Goal: Transaction & Acquisition: Subscribe to service/newsletter

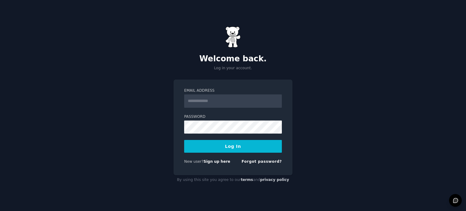
click at [234, 100] on input "Email Address" at bounding box center [233, 100] width 98 height 13
click at [198, 99] on input "Email Address" at bounding box center [233, 100] width 98 height 13
type input "**********"
click at [239, 145] on button "Log In" at bounding box center [233, 146] width 98 height 13
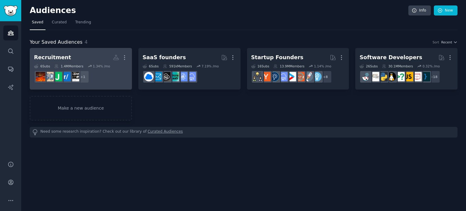
click at [69, 55] on h2 "Recruitment More" at bounding box center [81, 57] width 94 height 11
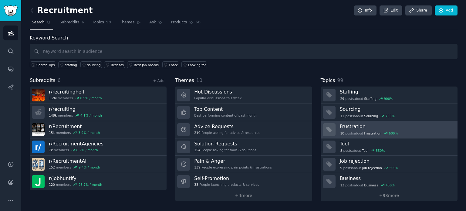
click at [412, 129] on div "10 post s about Frustration 600 %" at bounding box center [395, 132] width 113 height 6
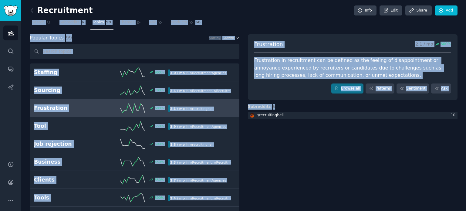
drag, startPoint x: 465, startPoint y: 16, endPoint x: 262, endPoint y: 151, distance: 244.6
click at [262, 151] on main "Recruitment Info Edit Share Add Search Subreddits 6 Topics 99 Themes Ask Produc…" at bounding box center [243, 105] width 444 height 211
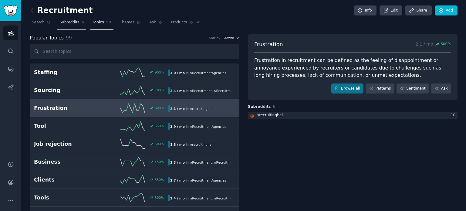
click at [72, 23] on span "Subreddits" at bounding box center [69, 22] width 20 height 5
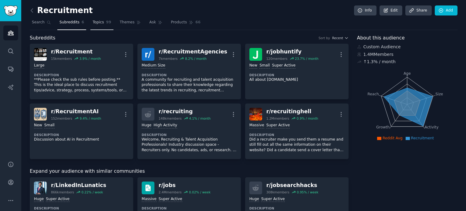
click at [99, 28] on link "Topics 99" at bounding box center [101, 24] width 23 height 12
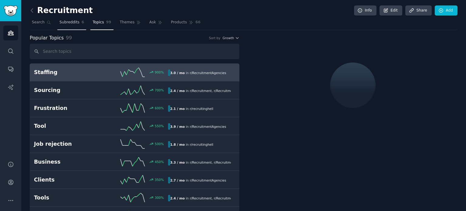
click at [66, 20] on span "Subreddits" at bounding box center [69, 22] width 20 height 5
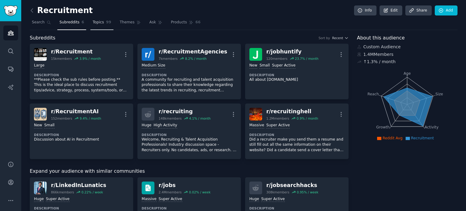
click at [103, 27] on link "Topics 99" at bounding box center [101, 24] width 23 height 12
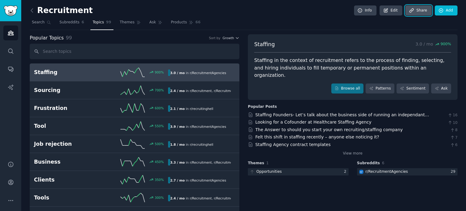
click at [419, 10] on link "Share" at bounding box center [418, 10] width 26 height 10
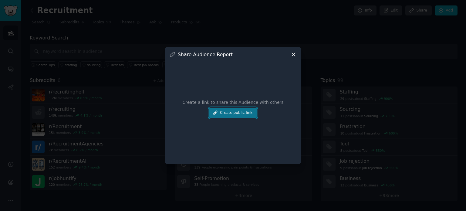
click at [237, 114] on button "Create public link" at bounding box center [233, 113] width 48 height 10
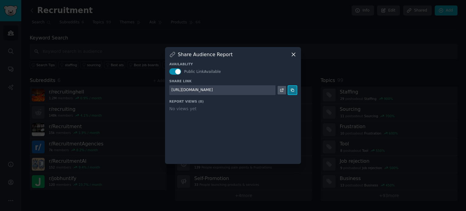
click at [293, 91] on icon at bounding box center [292, 90] width 4 height 4
click at [291, 50] on div "Share Audience Report Availablity Public Link Available Share Link https://shar…" at bounding box center [233, 105] width 136 height 117
click at [293, 56] on icon at bounding box center [293, 54] width 6 height 6
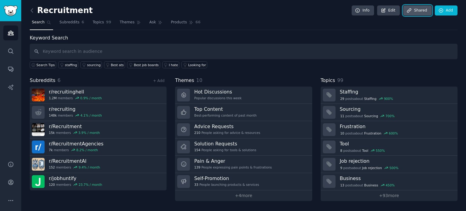
click at [415, 10] on link "Share d" at bounding box center [417, 10] width 28 height 10
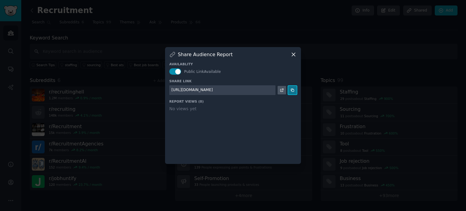
click at [293, 89] on icon at bounding box center [292, 90] width 4 height 4
click at [292, 52] on icon at bounding box center [293, 54] width 6 height 6
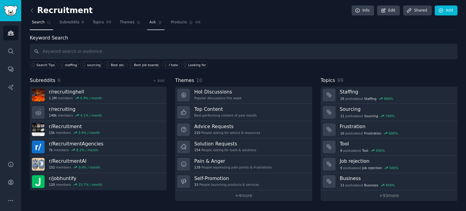
click at [149, 23] on span "Ask" at bounding box center [152, 22] width 7 height 5
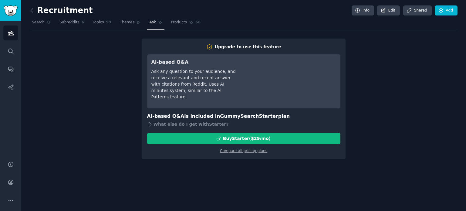
click at [116, 54] on div "Upgrade to use this feature AI-based Q&A Ask any question to your audience, and…" at bounding box center [243, 98] width 427 height 120
click at [386, 73] on div "Upgrade to use this feature AI-based Q&A Ask any question to your audience, and…" at bounding box center [243, 98] width 427 height 120
click at [88, 103] on div "Upgrade to use this feature AI-based Q&A Ask any question to your audience, and…" at bounding box center [243, 98] width 427 height 120
click at [37, 23] on span "Search" at bounding box center [38, 22] width 13 height 5
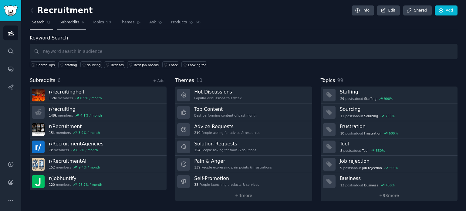
click at [68, 22] on span "Subreddits" at bounding box center [69, 22] width 20 height 5
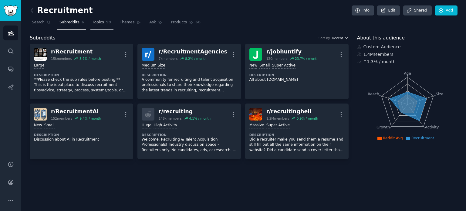
click at [92, 22] on span "Topics" at bounding box center [97, 22] width 11 height 5
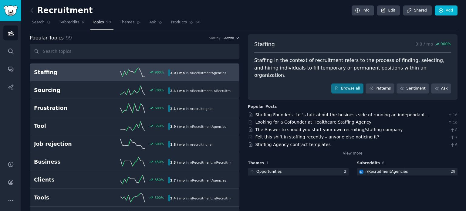
drag, startPoint x: 465, startPoint y: 21, endPoint x: 457, endPoint y: 34, distance: 15.6
click at [465, 32] on main "Recruitment Info Edit Share d Add Search Subreddits 6 Topics 99 Themes Ask Prod…" at bounding box center [243, 105] width 444 height 211
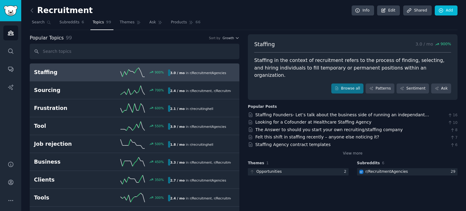
drag, startPoint x: 465, startPoint y: 18, endPoint x: 465, endPoint y: 24, distance: 5.8
click at [465, 24] on main "Recruitment Info Edit Share d Add Search Subreddits 6 Topics 99 Themes Ask Prod…" at bounding box center [243, 105] width 444 height 211
click at [403, 87] on icon at bounding box center [401, 88] width 3 height 3
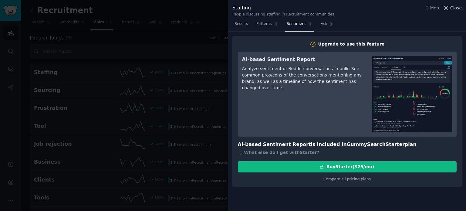
click at [453, 8] on span "Close" at bounding box center [456, 8] width 12 height 6
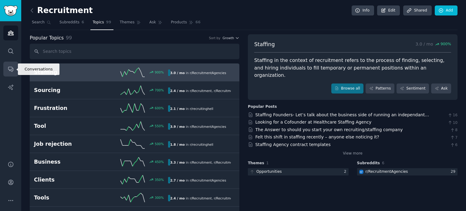
click at [10, 70] on icon "Sidebar" at bounding box center [11, 69] width 6 height 6
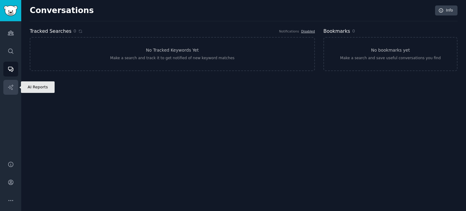
click at [12, 84] on icon "Sidebar" at bounding box center [11, 87] width 6 height 6
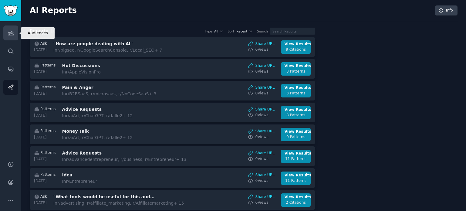
click at [6, 34] on link "Audiences" at bounding box center [10, 32] width 15 height 15
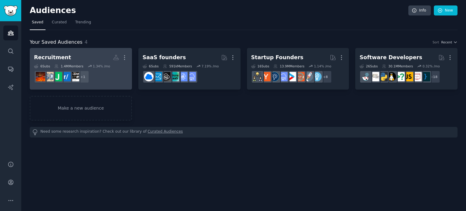
click at [72, 67] on div "1.4M Members" at bounding box center [68, 66] width 29 height 4
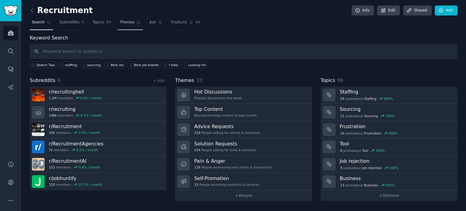
click at [122, 20] on span "Themes" at bounding box center [127, 22] width 15 height 5
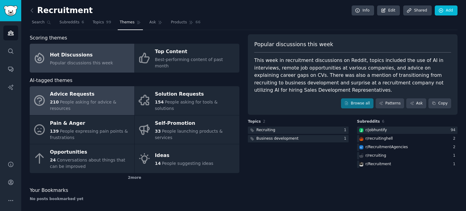
click at [88, 89] on div "Advice Requests" at bounding box center [90, 94] width 81 height 10
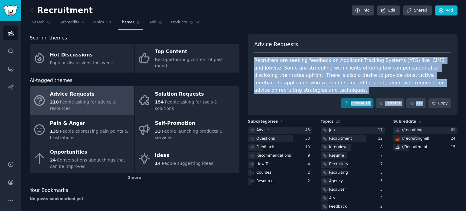
drag, startPoint x: 465, startPoint y: 40, endPoint x: 465, endPoint y: 88, distance: 47.6
click at [465, 88] on main "Recruitment Info Edit Share d Add Search Subreddits 6 Topics 99 Themes Ask Prod…" at bounding box center [243, 105] width 444 height 211
click at [350, 58] on div "Recruiters are seeking feedback on Applicant Tracking Systems (ATS) like iCIMS …" at bounding box center [352, 75] width 197 height 37
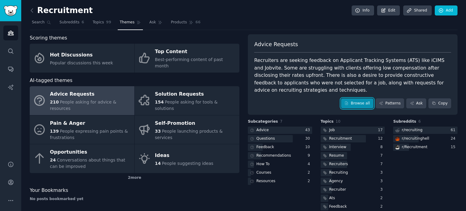
click at [364, 98] on link "Browse all" at bounding box center [357, 103] width 32 height 10
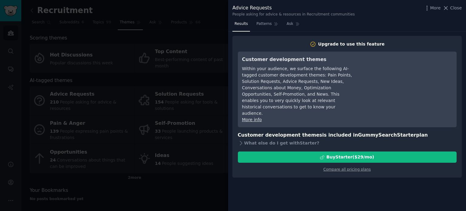
click at [400, 23] on div "Results Patterns Ask" at bounding box center [347, 25] width 238 height 12
click at [456, 8] on span "Close" at bounding box center [456, 8] width 12 height 6
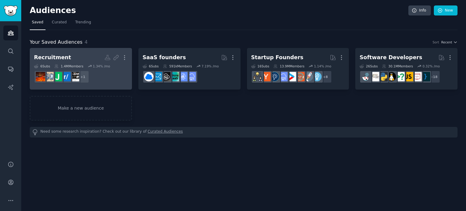
click at [73, 50] on link "Recruitment Custom Audience More 6 Sub s 1.4M Members 1.34 % /mo r/jobhuntify +…" at bounding box center [81, 69] width 102 height 42
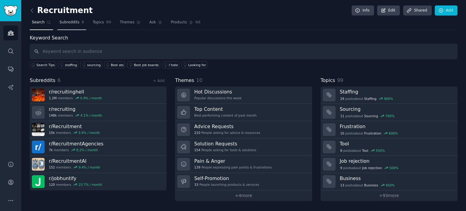
click at [57, 26] on link "Subreddits 6" at bounding box center [71, 24] width 29 height 12
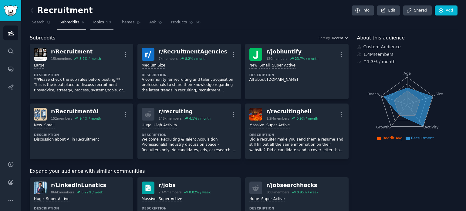
click at [101, 23] on link "Topics 99" at bounding box center [101, 24] width 23 height 12
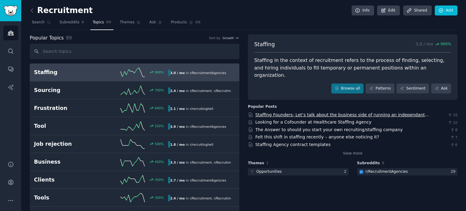
click at [357, 112] on link "Staffing Founders- Let’s talk about the business side of running an independant…" at bounding box center [342, 117] width 174 height 11
click at [310, 119] on link "Looking for a Cofounder at Healthcare Staffing Agency" at bounding box center [313, 121] width 116 height 5
click at [319, 134] on link "Felt this shift in staffing recently – anyone else noticing it?" at bounding box center [317, 136] width 124 height 5
click at [59, 21] on span "Subreddits" at bounding box center [69, 22] width 20 height 5
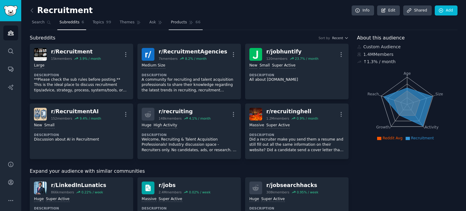
click at [171, 21] on span "Products" at bounding box center [179, 22] width 16 height 5
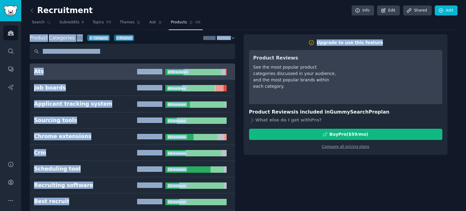
drag, startPoint x: 465, startPoint y: 19, endPoint x: 447, endPoint y: 64, distance: 48.0
click at [465, 34] on main "Recruitment Info Edit Share d Add Search Subreddits 6 Topics 99 Themes Ask Prod…" at bounding box center [243, 105] width 444 height 211
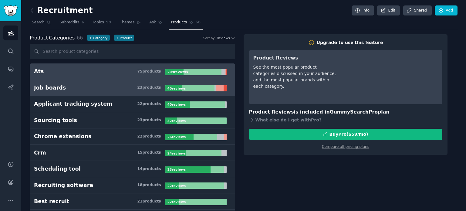
click at [57, 87] on div "Job boards" at bounding box center [50, 88] width 32 height 8
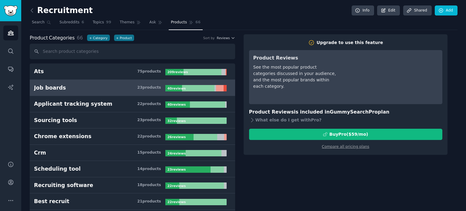
click at [194, 87] on div at bounding box center [198, 88] width 32 height 6
click at [220, 87] on div at bounding box center [220, 88] width 8 height 6
click at [353, 145] on link "Compare all pricing plans" at bounding box center [345, 146] width 47 height 4
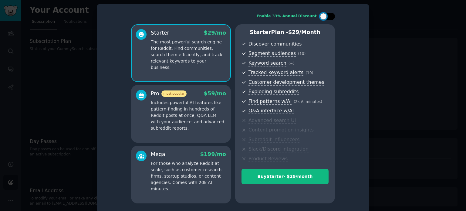
click at [326, 16] on div at bounding box center [326, 16] width 15 height 7
click at [190, 108] on p "Includes powerful AI features like pattern-finding in hundreds of Reddit posts …" at bounding box center [188, 115] width 75 height 32
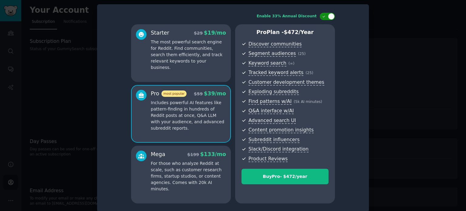
click at [326, 14] on div at bounding box center [326, 16] width 15 height 7
checkbox input "false"
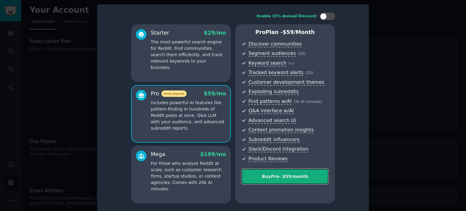
click at [299, 177] on div "Buy Pro - $ 59 /month" at bounding box center [285, 176] width 86 height 6
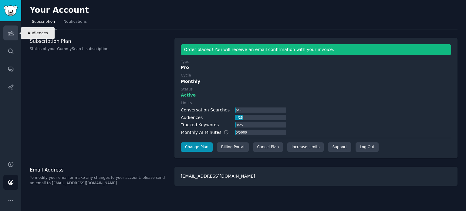
click at [11, 34] on icon "Sidebar" at bounding box center [11, 33] width 6 height 6
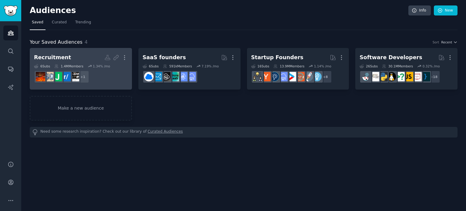
click at [71, 60] on h2 "Recruitment Shared Report Enabled More" at bounding box center [81, 57] width 94 height 11
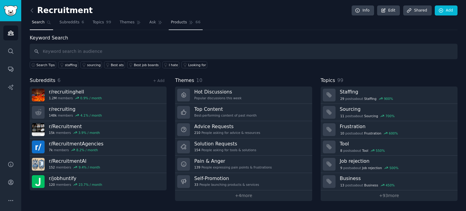
click at [176, 19] on link "Products 66" at bounding box center [186, 24] width 34 height 12
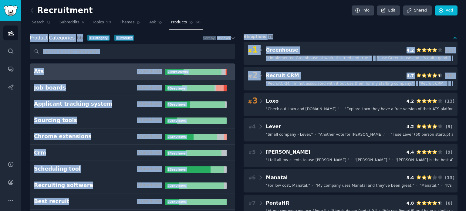
drag, startPoint x: 465, startPoint y: 28, endPoint x: 459, endPoint y: 76, distance: 48.7
click at [459, 76] on main "Recruitment Info Edit Share d Add Search Subreddits 6 Topics 99 Themes Ask Prod…" at bounding box center [243, 105] width 444 height 211
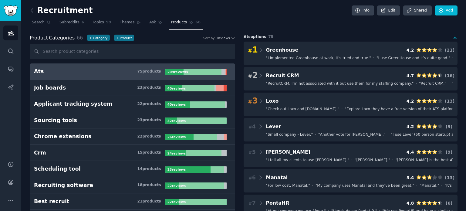
click at [465, 8] on main "Recruitment Info Edit Share d Add Search Subreddits 6 Topics 99 Themes Ask Prod…" at bounding box center [243, 105] width 444 height 211
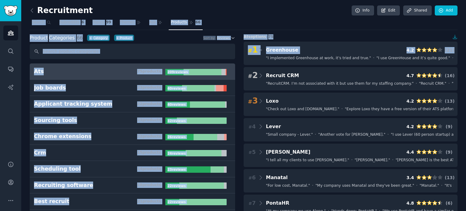
drag, startPoint x: 465, startPoint y: 15, endPoint x: 460, endPoint y: 44, distance: 28.9
click at [460, 44] on main "Recruitment Info Edit Share d Add Search Subreddits 6 Topics 99 Themes Ask Prod…" at bounding box center [243, 105] width 444 height 211
click at [292, 18] on nav "Search Subreddits 6 Topics 99 Themes Ask Products 66" at bounding box center [243, 24] width 427 height 12
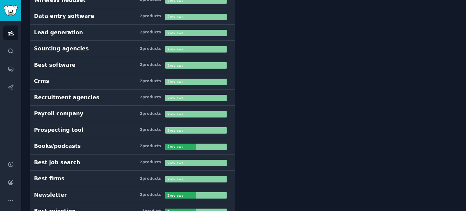
scroll to position [927, 0]
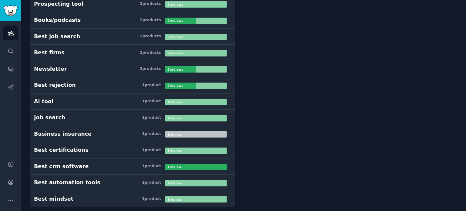
drag, startPoint x: 28, startPoint y: 5, endPoint x: 433, endPoint y: 225, distance: 461.0
click at [433, 210] on html "Audiences Search Conversations AI Reports Help Account More Recruitment Info Ed…" at bounding box center [233, 105] width 466 height 211
copy div "Recruitment Info Edit Share d Add Search Subreddits 6 Topics 99 Themes Ask Prod…"
drag, startPoint x: 465, startPoint y: 190, endPoint x: 450, endPoint y: 136, distance: 55.5
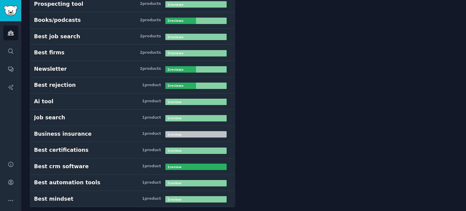
click at [465, 134] on main "Recruitment Info Edit Share d Add Search Subreddits 6 Topics 99 Themes Ask Prod…" at bounding box center [243, 105] width 444 height 211
click at [465, 80] on main "Recruitment Info Edit Share d Add Search Subreddits 6 Topics 99 Themes Ask Prod…" at bounding box center [243, 105] width 444 height 211
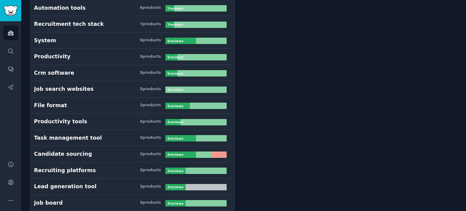
scroll to position [0, 0]
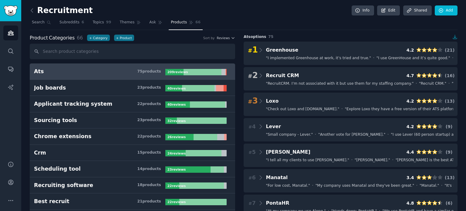
drag, startPoint x: 385, startPoint y: 137, endPoint x: 281, endPoint y: -37, distance: 202.1
click at [281, 0] on html "Audiences Search Conversations AI Reports Help Account More Recruitment Info Ed…" at bounding box center [233, 105] width 466 height 211
click at [237, 27] on nav "Search Subreddits 6 Topics 99 Themes Ask Products 66" at bounding box center [243, 24] width 427 height 12
click at [149, 24] on span "Ask" at bounding box center [152, 22] width 7 height 5
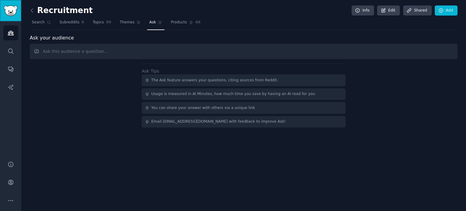
click at [10, 12] on img "Sidebar" at bounding box center [11, 10] width 14 height 11
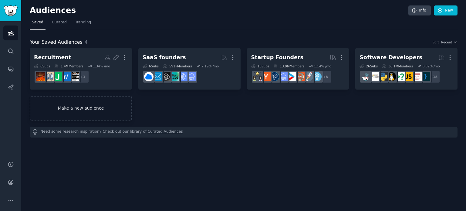
click at [71, 109] on link "Make a new audience" at bounding box center [81, 108] width 102 height 25
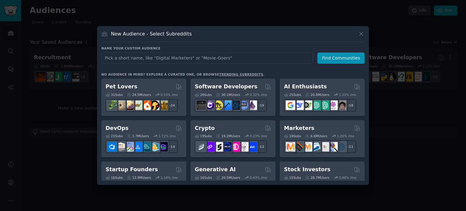
click at [169, 57] on input "text" at bounding box center [207, 57] width 212 height 11
type input "Job Search"
click at [348, 51] on div "Name your custom audience Audience Name Job Search Find Communities" at bounding box center [232, 55] width 263 height 18
click at [335, 59] on button "Find Communities" at bounding box center [340, 57] width 47 height 11
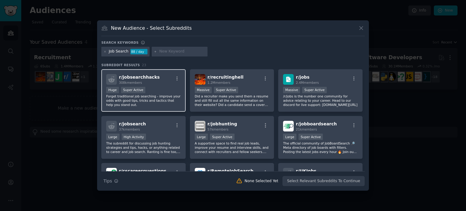
click at [156, 81] on div "r/ jobsearchhacks 308k members" at bounding box center [143, 79] width 75 height 11
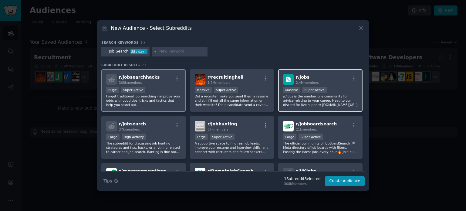
click at [330, 78] on div "r/ jobs 2.4M members" at bounding box center [320, 79] width 75 height 11
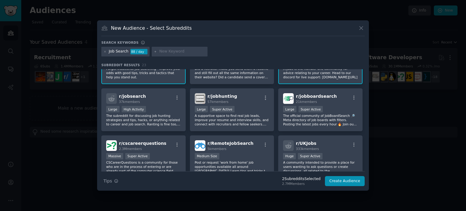
scroll to position [51, 0]
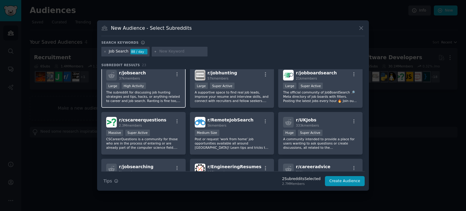
click at [160, 80] on div "r/ jobsearch 37k members Large High Activity The subreddit for discussing job h…" at bounding box center [143, 86] width 84 height 43
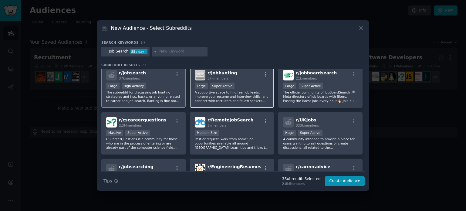
click at [250, 88] on div "10,000 - 100,000 members Large Super Active" at bounding box center [232, 86] width 75 height 8
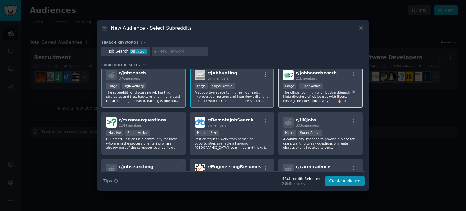
click at [341, 82] on div "10,000 - 100,000 members Large Super Active" at bounding box center [320, 86] width 75 height 8
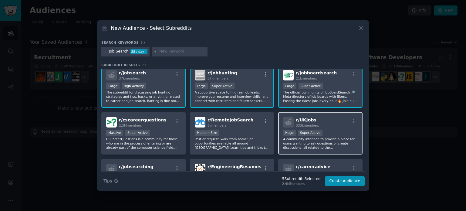
click at [334, 122] on div "r/ UKJobs 333k members" at bounding box center [320, 122] width 75 height 11
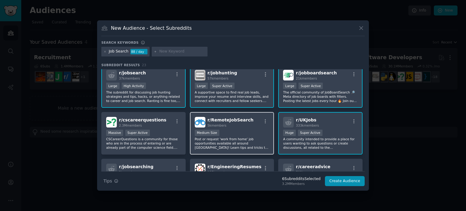
click at [232, 123] on div "5k members" at bounding box center [230, 125] width 46 height 4
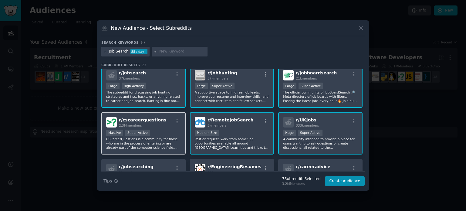
click at [163, 132] on div "Massive Super Active" at bounding box center [143, 133] width 75 height 8
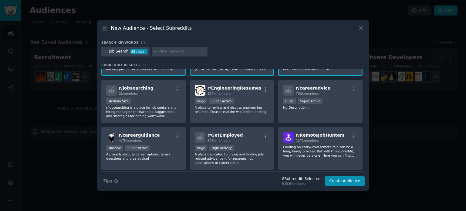
scroll to position [129, 0]
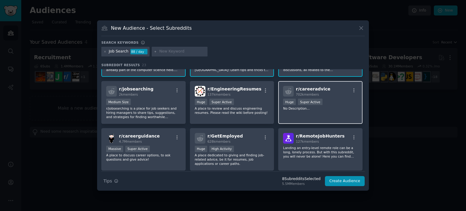
click at [330, 108] on p "No Description..." at bounding box center [320, 108] width 75 height 4
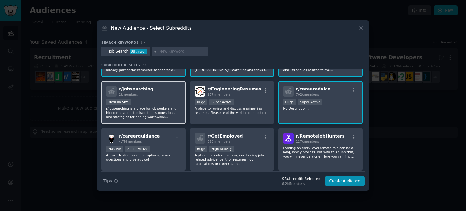
click at [155, 97] on div "r/ jobsearching 2k members Medium Size r/jobsearching is a place for job seeker…" at bounding box center [143, 102] width 84 height 43
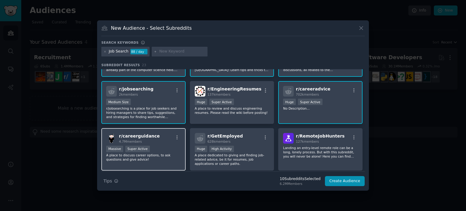
click at [166, 148] on div "Massive Super Active" at bounding box center [143, 149] width 75 height 8
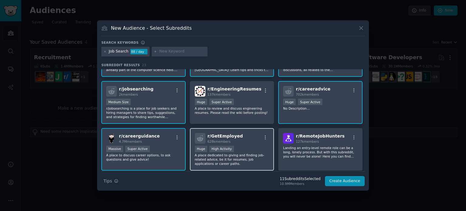
click at [258, 141] on div "r/ GetEmployed 628k members" at bounding box center [232, 138] width 75 height 11
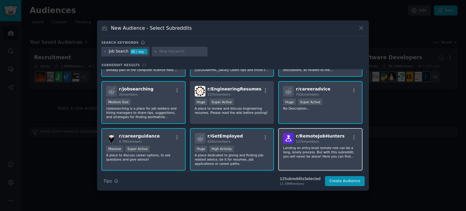
click at [336, 142] on div "r/ RemoteJobHunters 127k members Landing an entry-level remote role can be a lo…" at bounding box center [320, 149] width 84 height 43
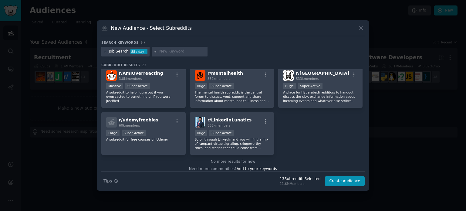
scroll to position [288, 0]
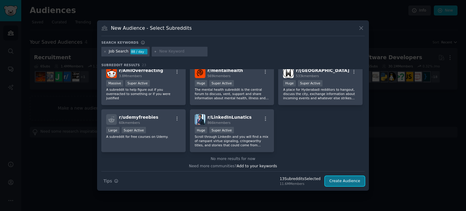
click at [346, 181] on button "Create Audience" at bounding box center [345, 181] width 40 height 10
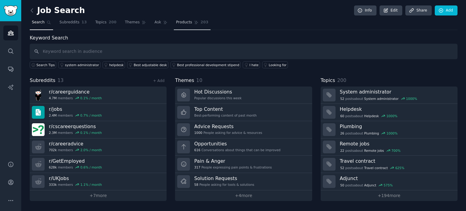
click at [181, 23] on span "Products" at bounding box center [184, 22] width 16 height 5
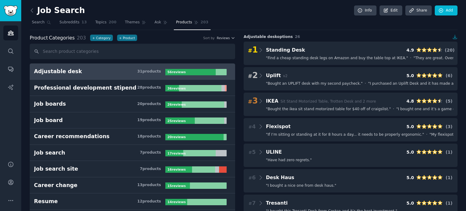
click at [465, 11] on main "Job Search Info Edit Share Add Search Subreddits 13 Topics 200 Themes Ask Produ…" at bounding box center [243, 105] width 444 height 211
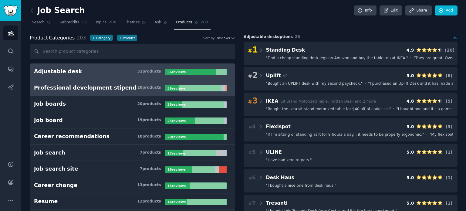
click at [131, 87] on h3 "Professional development stipend 28 product s" at bounding box center [99, 88] width 131 height 8
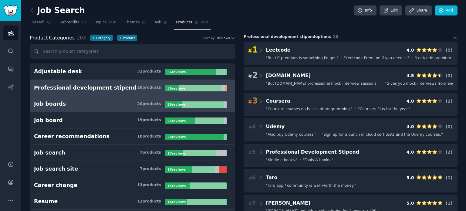
click at [124, 105] on h3 "Job boards 20 product s" at bounding box center [99, 104] width 131 height 8
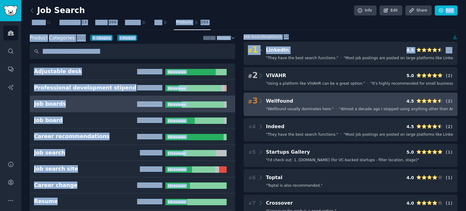
drag, startPoint x: 465, startPoint y: 7, endPoint x: 321, endPoint y: 110, distance: 177.5
click at [465, 44] on main "Job Search Info Edit Share Add Search Subreddits 13 Topics 200 Themes Ask Produ…" at bounding box center [243, 105] width 444 height 211
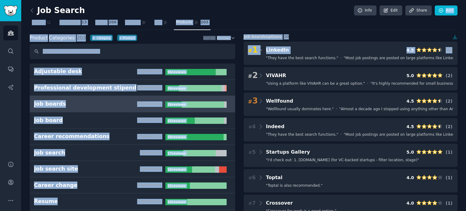
click at [329, 24] on nav "Search Subreddits 13 Topics 200 Themes Ask Products 203" at bounding box center [243, 24] width 427 height 12
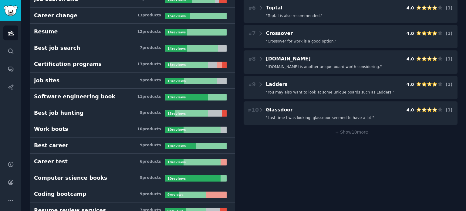
scroll to position [182, 0]
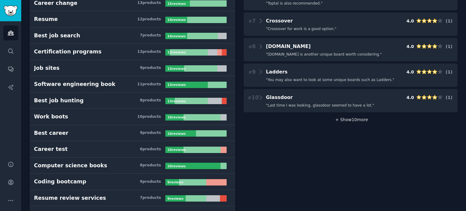
click at [349, 121] on span "+ Show 10 more" at bounding box center [350, 119] width 35 height 5
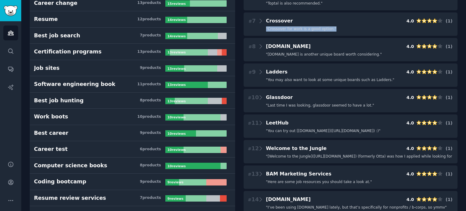
drag, startPoint x: 465, startPoint y: 15, endPoint x: 465, endPoint y: 30, distance: 14.9
click at [465, 30] on main "Job Search Info Edit Share Add Search Subreddits 13 Topics 200 Themes Ask Produ…" at bounding box center [243, 105] width 444 height 211
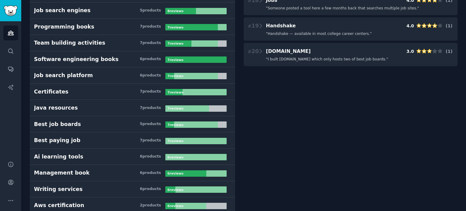
scroll to position [485, 0]
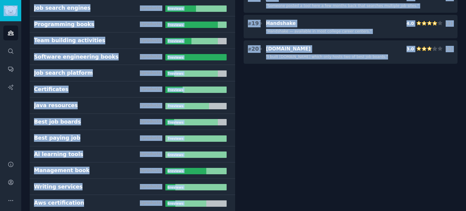
copy div "Audiences Search Conversations AI Reports Help Account More Job Search Info Edi…"
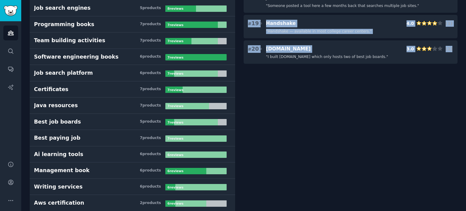
drag, startPoint x: 465, startPoint y: 45, endPoint x: 465, endPoint y: 3, distance: 41.5
click at [465, 3] on main "Job Search Info Edit Share Add Search Subreddits 13 Topics 200 Themes Ask Produ…" at bounding box center [243, 105] width 444 height 211
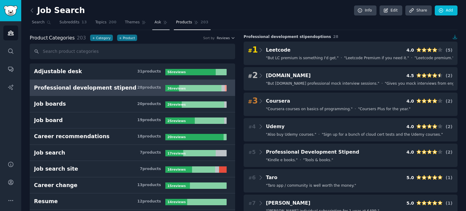
click at [152, 23] on link "Ask" at bounding box center [160, 24] width 17 height 12
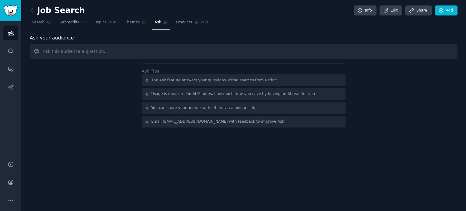
click at [102, 53] on input "text" at bounding box center [243, 51] width 427 height 15
type input "W"
click at [101, 18] on link "Topics 200" at bounding box center [105, 24] width 25 height 12
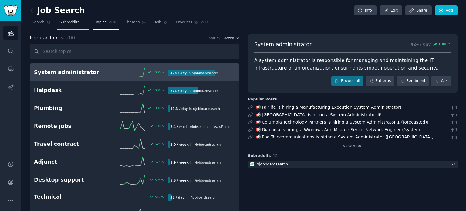
click at [70, 24] on span "Subreddits" at bounding box center [69, 22] width 20 height 5
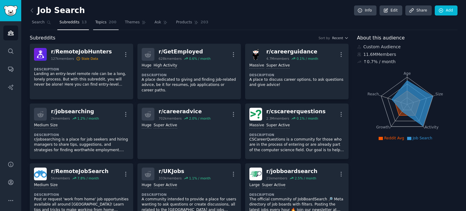
click at [100, 19] on link "Topics 200" at bounding box center [105, 24] width 25 height 12
click at [126, 22] on span "Themes" at bounding box center [132, 22] width 15 height 5
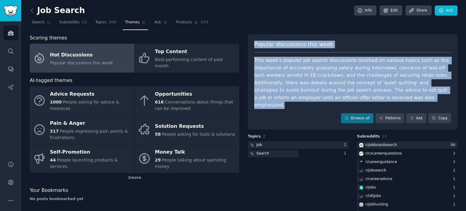
drag, startPoint x: 326, startPoint y: 99, endPoint x: 249, endPoint y: 41, distance: 95.6
click at [249, 41] on div "Popular discussions this week This week's popular job search discussions touche…" at bounding box center [352, 81] width 209 height 95
copy div "Popular discussions this week This week's popular job search discussions touche…"
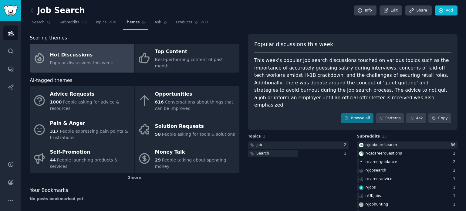
click at [169, 40] on div "Scoring themes" at bounding box center [134, 38] width 209 height 8
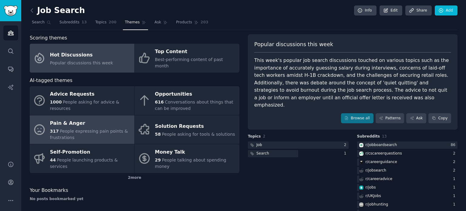
click at [103, 129] on span "People expressing pain points & frustrations" at bounding box center [89, 134] width 78 height 11
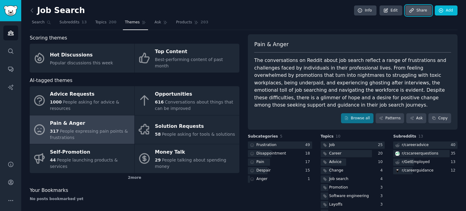
click at [420, 14] on link "Share" at bounding box center [418, 10] width 26 height 10
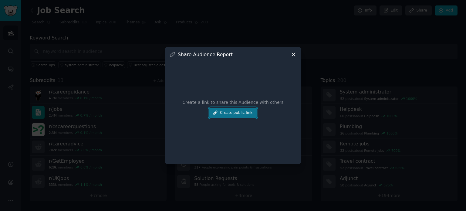
click at [244, 115] on button "Create public link" at bounding box center [233, 113] width 48 height 10
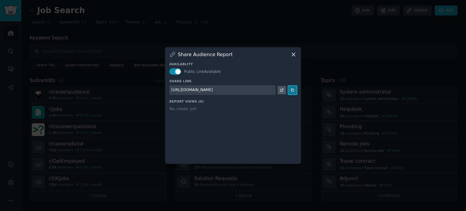
click at [293, 88] on icon at bounding box center [292, 90] width 4 height 4
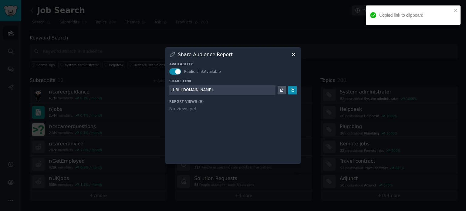
click at [293, 52] on icon at bounding box center [293, 54] width 6 height 6
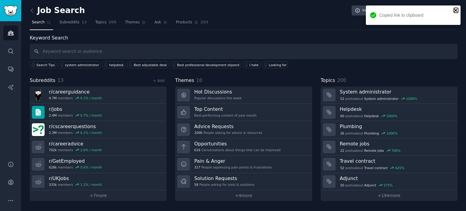
click at [457, 9] on icon "close" at bounding box center [455, 10] width 4 height 5
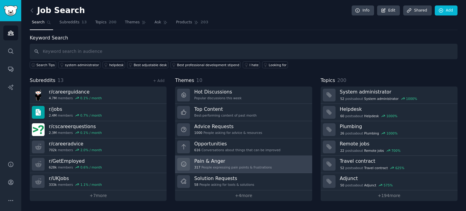
click at [241, 160] on h3 "Pain & Anger" at bounding box center [233, 161] width 78 height 6
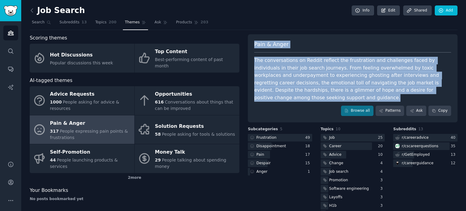
drag, startPoint x: 423, startPoint y: 90, endPoint x: 249, endPoint y: 43, distance: 181.0
click at [249, 43] on div "Pain & Anger The conversations on Reddit reflect the frustration and challenges…" at bounding box center [352, 78] width 209 height 88
copy div "Pain & Anger The conversations on Reddit reflect the frustration and challenges…"
click at [341, 85] on div "The conversations on Reddit reflect the frustration and challenges faced by ind…" at bounding box center [352, 79] width 197 height 45
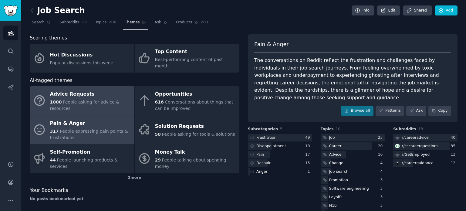
click at [98, 89] on div "Advice Requests" at bounding box center [90, 94] width 81 height 10
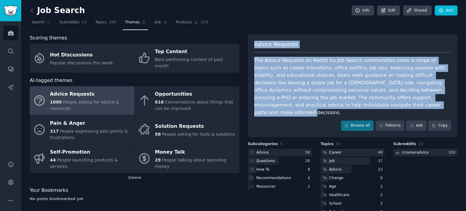
drag, startPoint x: 254, startPoint y: 43, endPoint x: 392, endPoint y: 105, distance: 151.3
click at [392, 105] on div "Advice Requests The Advice Requests on Reddit by Job Search communities cover a…" at bounding box center [352, 85] width 209 height 103
copy div "Advice Requests The Advice Requests on Reddit by Job Search communities cover a…"
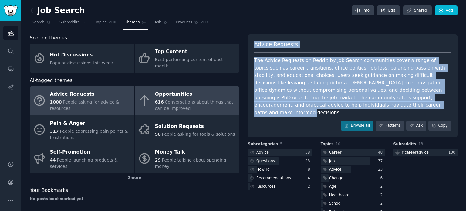
click at [175, 90] on div "Opportunities" at bounding box center [195, 94] width 81 height 10
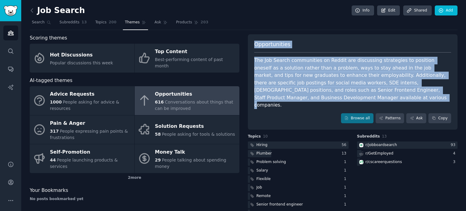
drag, startPoint x: 251, startPoint y: 43, endPoint x: 313, endPoint y: 99, distance: 83.3
click at [313, 99] on div "Opportunities The Job Search communities on Reddit are discussing strategies to…" at bounding box center [352, 81] width 209 height 95
copy div "Opportunities The Job Search communities on Reddit are discussing strategies to…"
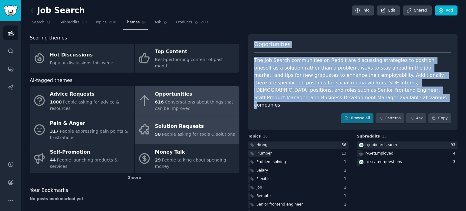
click at [181, 132] on span "People asking for tools & solutions" at bounding box center [198, 134] width 73 height 5
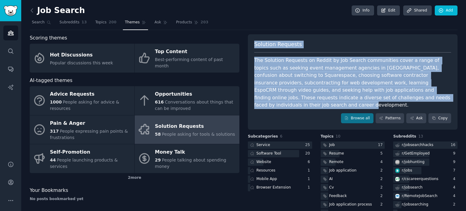
drag, startPoint x: 252, startPoint y: 42, endPoint x: 390, endPoint y: 95, distance: 147.4
click at [390, 95] on div "Solution Requests The Solution Requests on Reddit by Job Search communities cov…" at bounding box center [352, 81] width 209 height 95
copy div "Solution Requests The Solution Requests on Reddit by Job Search communities cov…"
click at [388, 92] on div "The Solution Requests on Reddit by Job Search communities cover a range of topi…" at bounding box center [352, 83] width 197 height 52
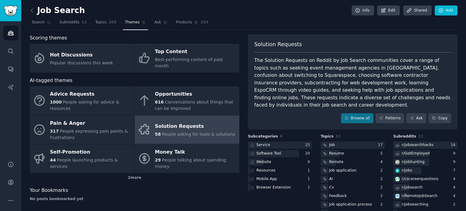
click at [172, 123] on div "Solution Requests" at bounding box center [195, 127] width 80 height 10
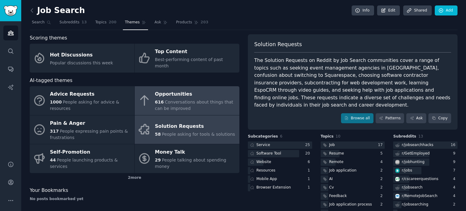
click at [184, 99] on span "Conversations about things that can be improved" at bounding box center [194, 104] width 78 height 11
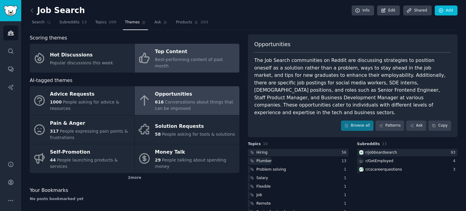
click at [192, 55] on div "Top Content" at bounding box center [195, 52] width 81 height 10
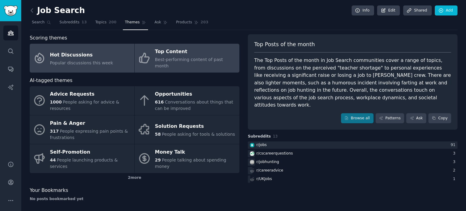
click at [103, 55] on div "Hot Discussions" at bounding box center [81, 55] width 63 height 10
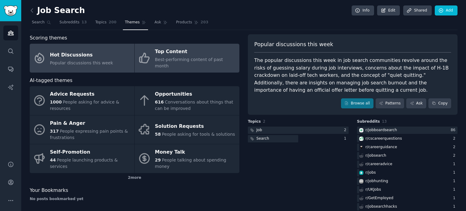
click at [184, 55] on div "Top Content" at bounding box center [195, 52] width 81 height 10
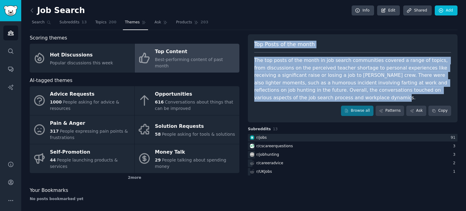
drag, startPoint x: 317, startPoint y: 97, endPoint x: 250, endPoint y: 45, distance: 85.1
click at [250, 45] on div "Top Posts of the month The top posts of the month in job search communities cov…" at bounding box center [352, 78] width 209 height 88
copy div "Top Posts of the month The top posts of the month in job search communities cov…"
click at [279, 63] on div "The top posts of the month in job search communities covered a range of topics,…" at bounding box center [352, 79] width 197 height 45
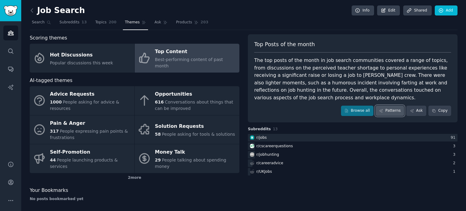
click at [392, 109] on link "Patterns" at bounding box center [389, 110] width 28 height 10
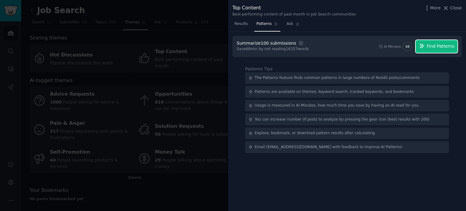
click at [435, 48] on span "Find Patterns" at bounding box center [440, 46] width 28 height 6
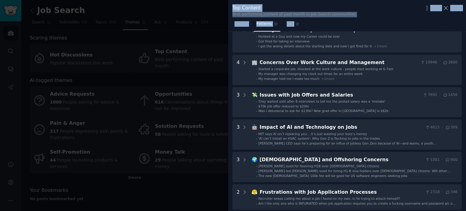
scroll to position [230, 0]
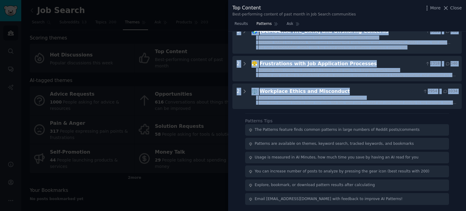
drag, startPoint x: 231, startPoint y: 38, endPoint x: 461, endPoint y: 104, distance: 239.0
click at [461, 104] on div "Download Reset Share Pattern s 9 5 😩 Job Market Challenges and Frustrations 914…" at bounding box center [347, 121] width 238 height 179
copy div "Download Reset Share Pattern s 9 5 😩 Job Market Challenges and Frustrations 914…"
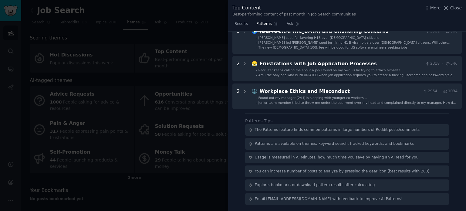
click at [219, 191] on div at bounding box center [233, 105] width 466 height 211
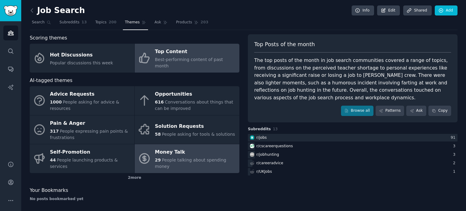
click at [183, 147] on div "Money Talk" at bounding box center [195, 152] width 81 height 10
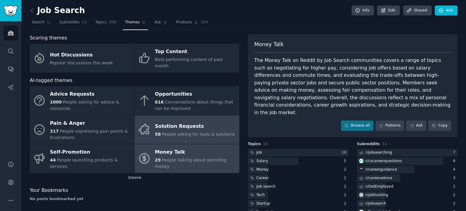
click at [190, 122] on div "Solution Requests" at bounding box center [195, 127] width 80 height 10
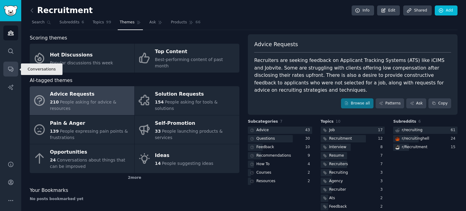
click at [7, 69] on link "Conversations" at bounding box center [10, 69] width 15 height 15
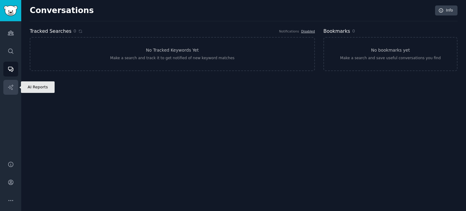
click at [6, 90] on link "AI Reports" at bounding box center [10, 87] width 15 height 15
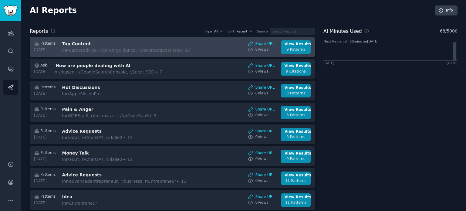
click at [148, 42] on h3 "Top Content" at bounding box center [113, 44] width 102 height 6
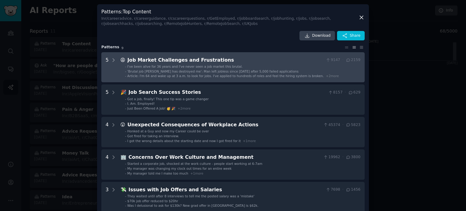
click at [242, 65] on li "- I've been alive for 36 years and I've never seen a job market this brutal." at bounding box center [242, 66] width 235 height 4
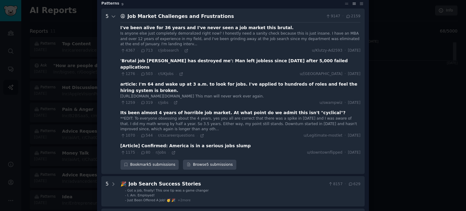
scroll to position [52, 0]
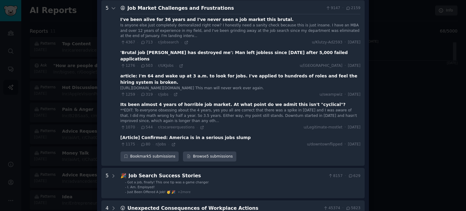
click at [188, 85] on div "[[URL][DOMAIN_NAME][DOMAIN_NAME] This man will never work ever again." at bounding box center [240, 87] width 240 height 5
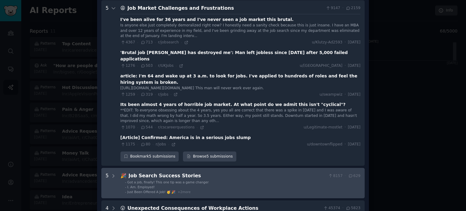
click at [215, 172] on div "Job Search Success Stories" at bounding box center [227, 176] width 197 height 8
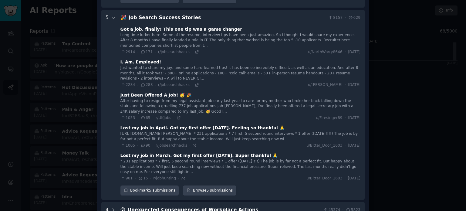
scroll to position [212, 0]
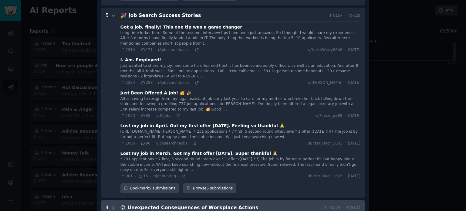
click at [250, 210] on li "- Honked at a Guy and now my Career could be over" at bounding box center [242, 214] width 235 height 4
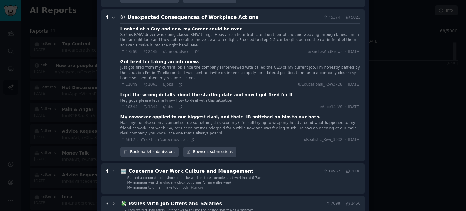
scroll to position [403, 0]
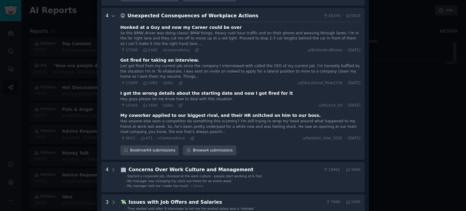
click at [225, 121] on div "Has anyone else seen a competitor do something this scummy? I'm still trying to…" at bounding box center [240, 127] width 240 height 16
click at [199, 103] on div "10344 · 1844 · r/jobs · u/Alice14_VS · [DATE]" at bounding box center [240, 105] width 240 height 5
click at [412, 128] on div at bounding box center [233, 105] width 466 height 211
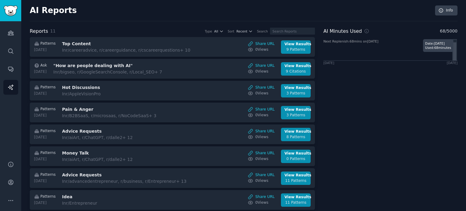
click at [453, 51] on icon at bounding box center [454, 51] width 3 height 18
